Goal: Task Accomplishment & Management: Complete application form

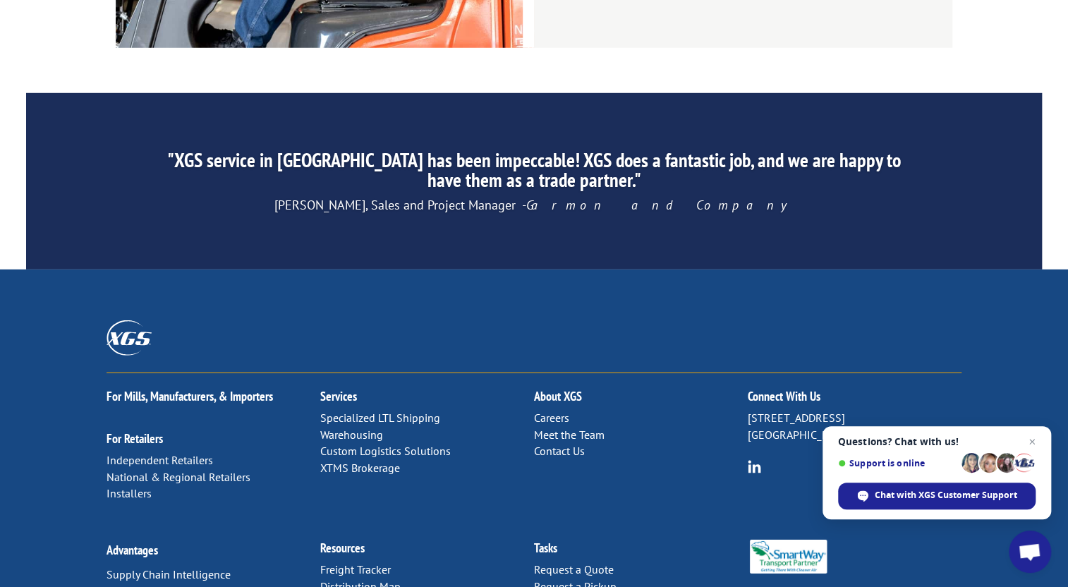
scroll to position [2204, 0]
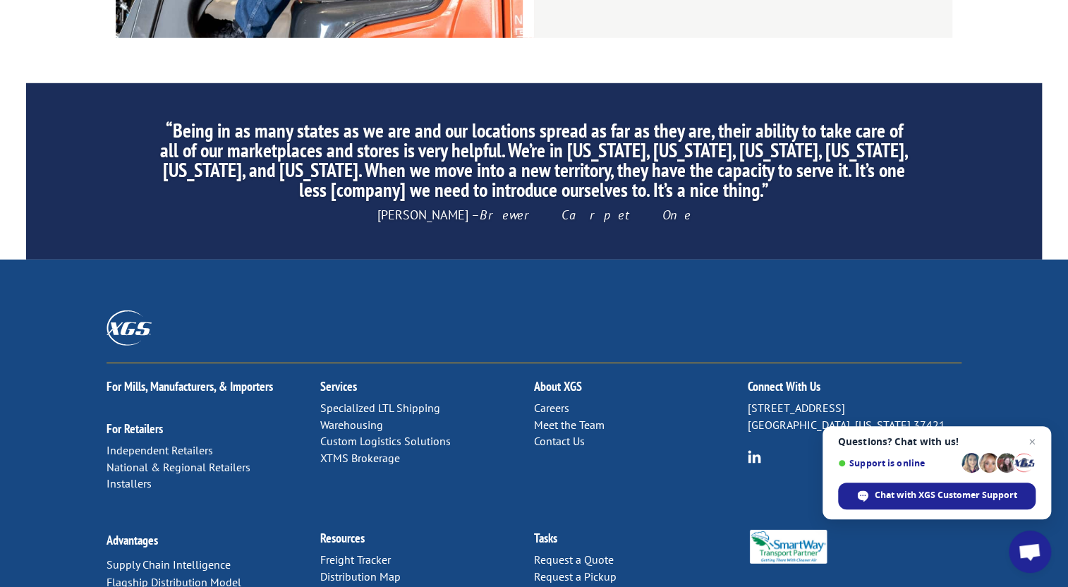
click at [577, 434] on link "Contact Us" at bounding box center [559, 441] width 51 height 14
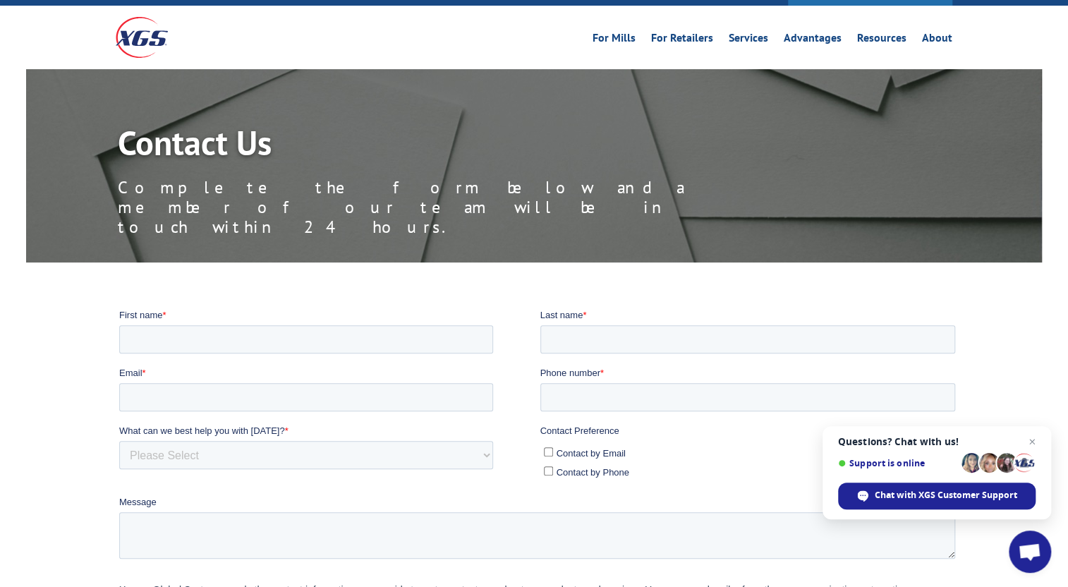
scroll to position [128, 0]
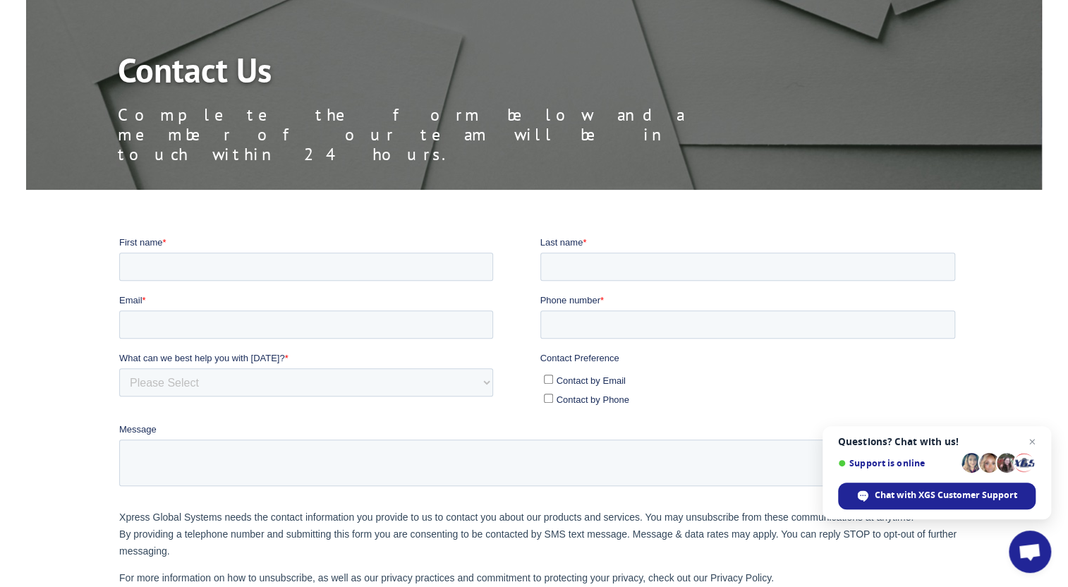
click at [550, 377] on input "Contact by Email" at bounding box center [548, 378] width 9 height 9
checkbox input "true"
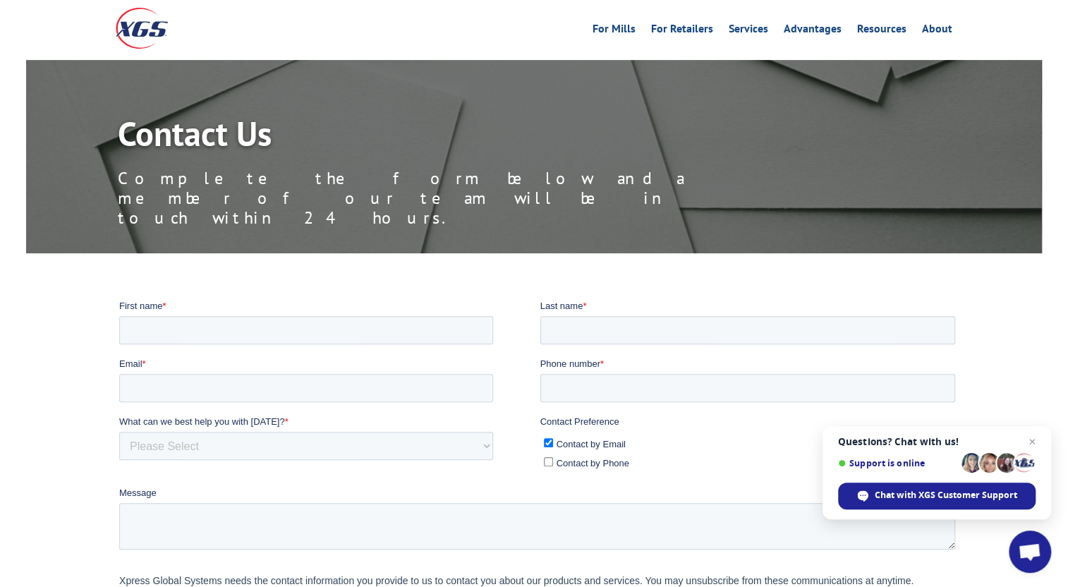
scroll to position [63, 0]
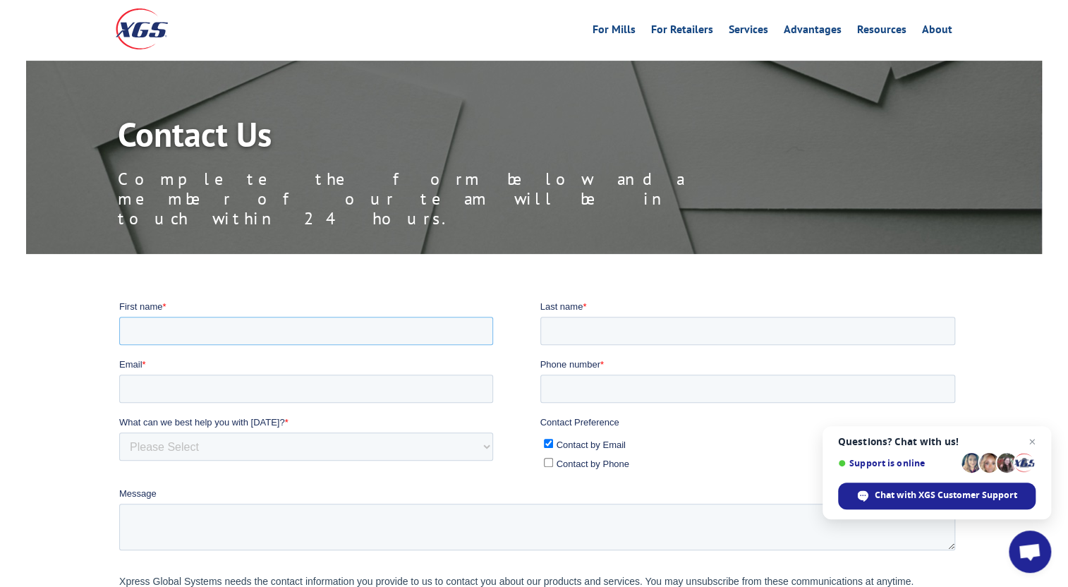
click at [245, 324] on input "First name *" at bounding box center [306, 330] width 374 height 28
type input "[PERSON_NAME]"
click at [600, 336] on input "Last name *" at bounding box center [747, 330] width 415 height 28
type input "[PERSON_NAME]"
click at [226, 387] on input "Email *" at bounding box center [306, 388] width 374 height 28
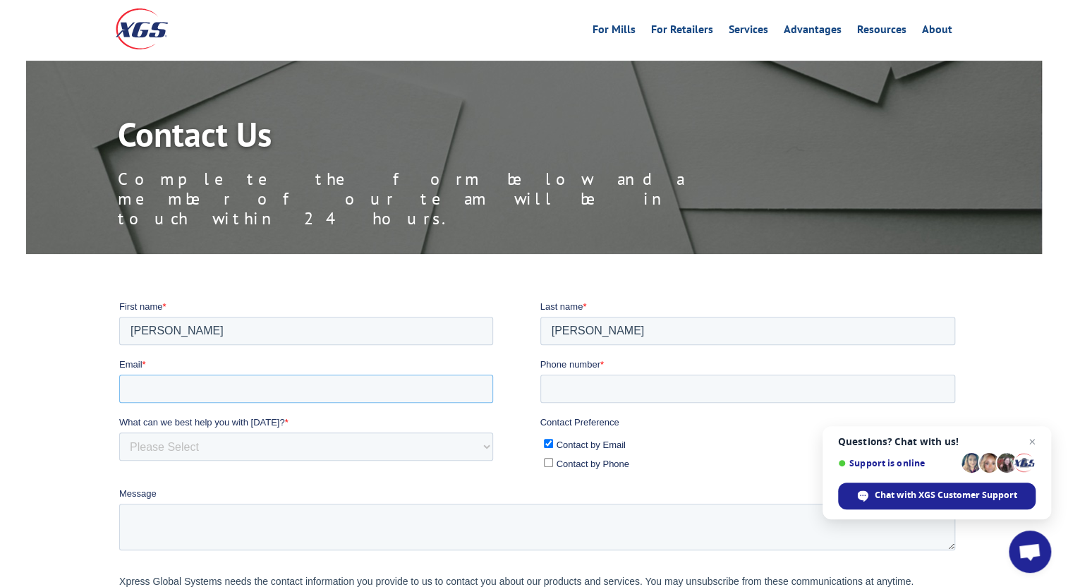
type input "[PERSON_NAME][EMAIL_ADDRESS][PERSON_NAME][DOMAIN_NAME]"
click at [615, 375] on input "Phone number *" at bounding box center [747, 388] width 415 height 28
type input "[PHONE_NUMBER]"
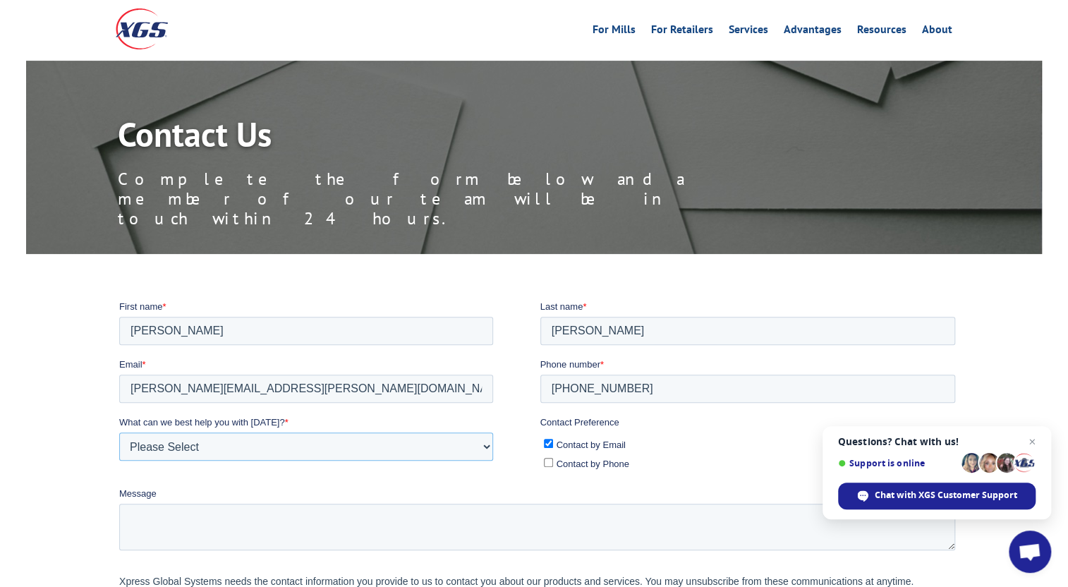
click at [284, 449] on select "Please Select Quoting, Opening New Account, or New Business Opportunity Shipmen…" at bounding box center [306, 446] width 374 height 28
select select "Human Resources"
click at [119, 432] on select "Please Select Quoting, Opening New Account, or New Business Opportunity Shipmen…" at bounding box center [306, 446] width 374 height 28
click at [319, 514] on textarea "Message" at bounding box center [537, 526] width 836 height 47
paste textarea "Hello, We need to verify employment for [PERSON_NAME]. Could you please provide…"
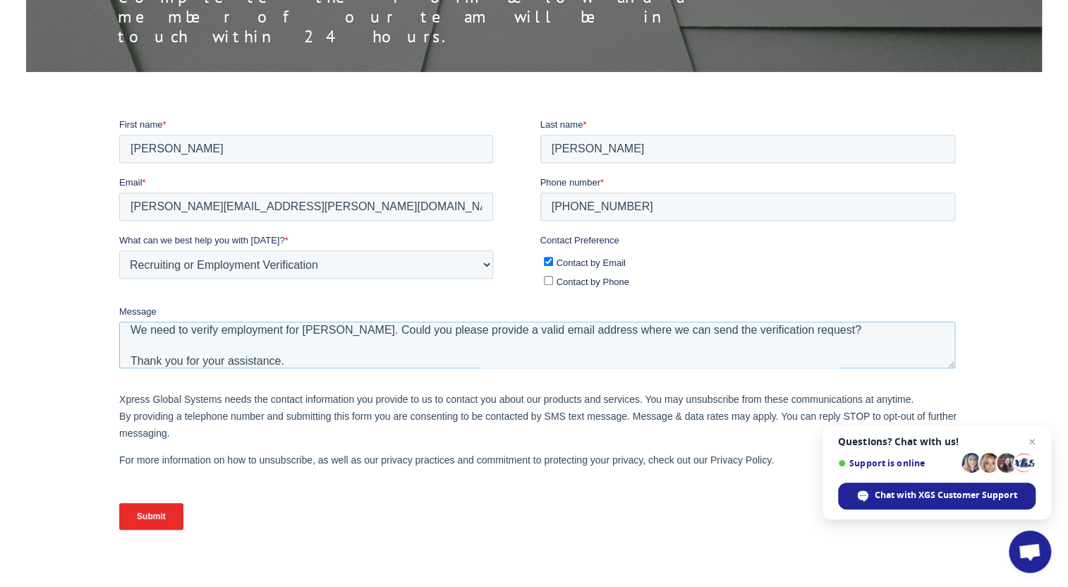
scroll to position [250, 0]
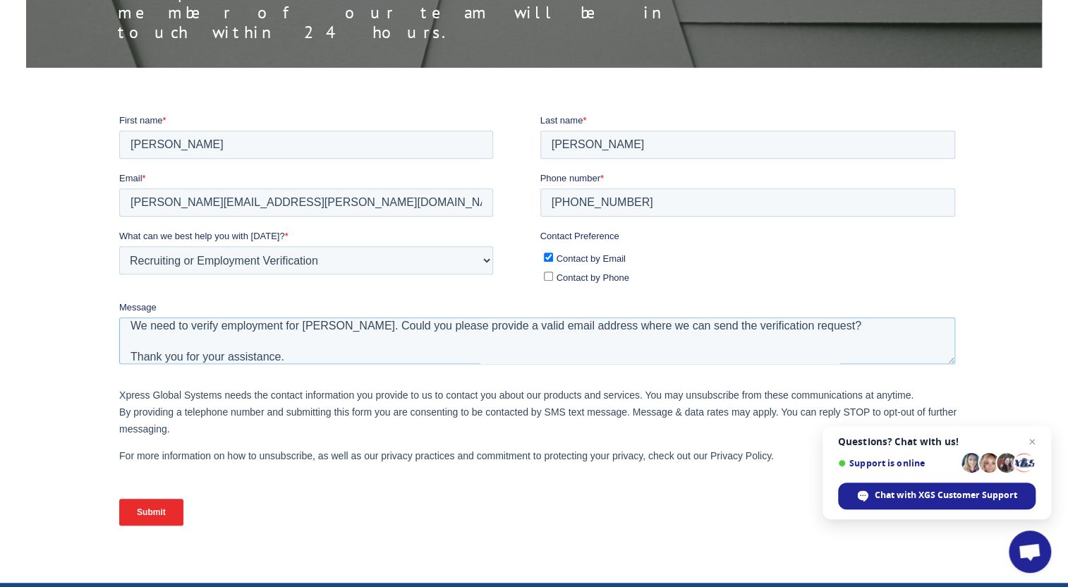
type textarea "Hello, We need to verify employment for [PERSON_NAME]. Could you please provide…"
click at [161, 518] on input "Submit" at bounding box center [151, 511] width 64 height 27
